Goal: Task Accomplishment & Management: Manage account settings

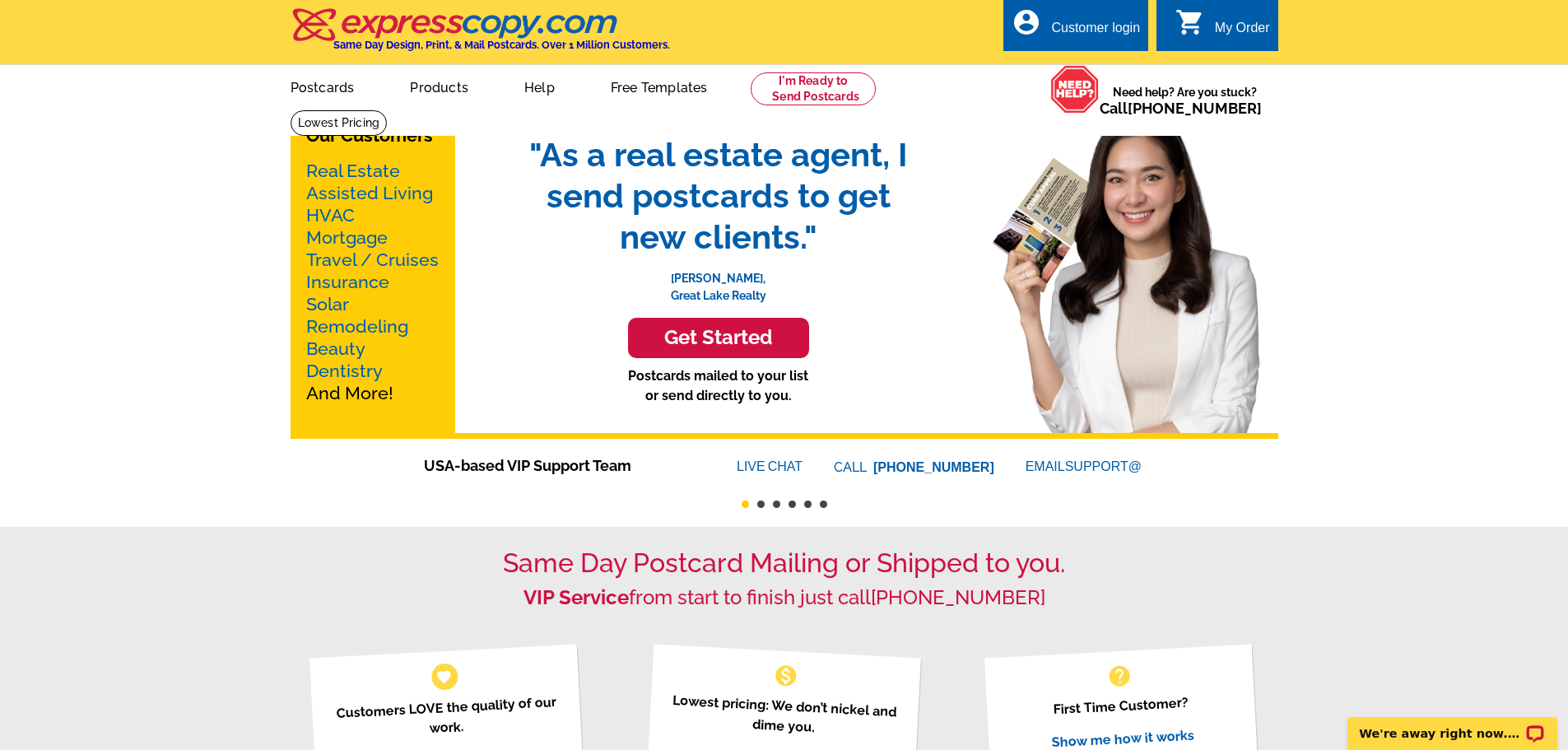
click at [1073, 31] on div "Customer login" at bounding box center [1095, 32] width 89 height 23
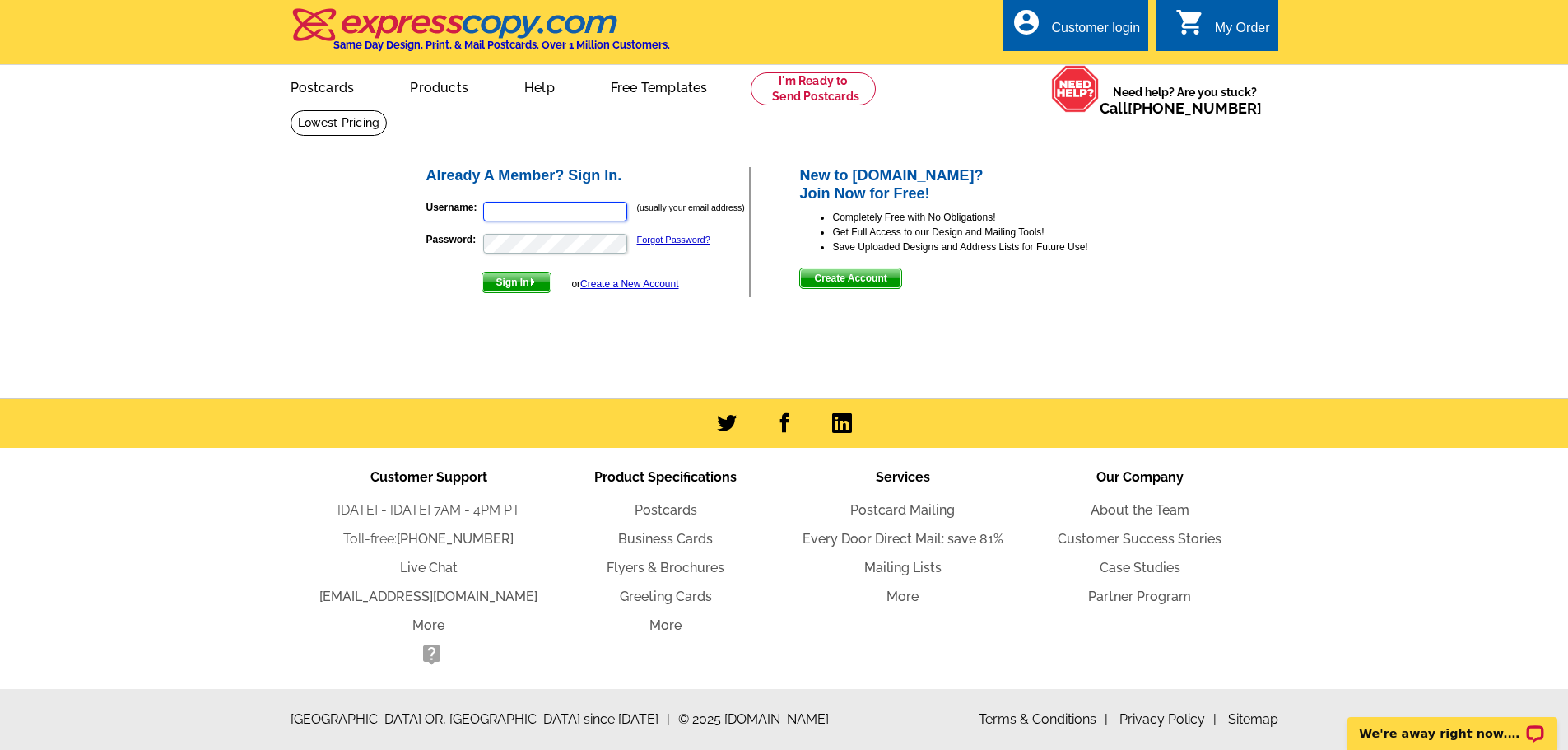
type input "sherrysandiego@yahoo.com"
click at [499, 285] on span "Sign In" at bounding box center [516, 283] width 69 height 20
